Goal: Check status: Check status

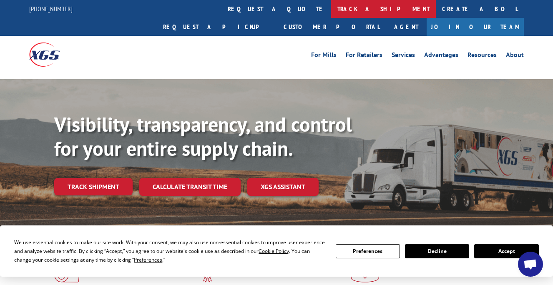
click at [331, 11] on link "track a shipment" at bounding box center [383, 9] width 105 height 18
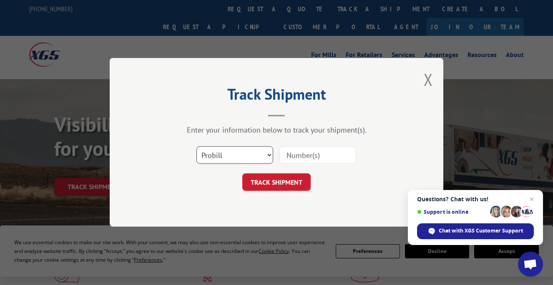
click at [271, 155] on select "Select category... Probill BOL PO" at bounding box center [234, 156] width 77 height 18
select select "bol"
click at [196, 147] on select "Select category... Probill BOL PO" at bounding box center [234, 156] width 77 height 18
click at [313, 154] on input at bounding box center [317, 156] width 77 height 18
paste input "17592252"
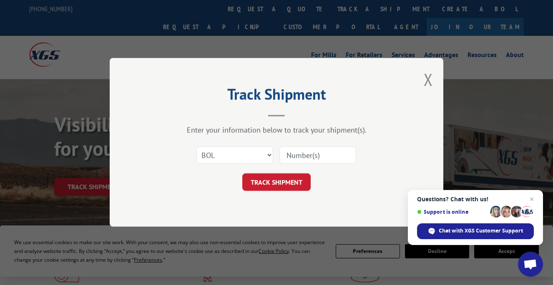
type input "17592252"
click button "TRACK SHIPMENT" at bounding box center [276, 183] width 68 height 18
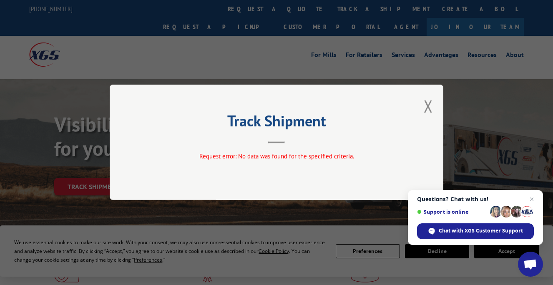
click at [433, 96] on div "Track Shipment Request error: No data was found for the specified criteria." at bounding box center [277, 143] width 334 height 116
